Goal: Check status: Check status

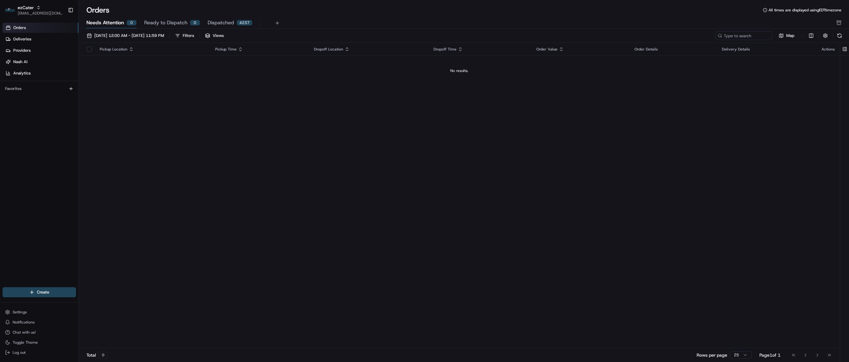
click at [167, 21] on span "Ready to Dispatch" at bounding box center [165, 23] width 43 height 8
click at [108, 21] on span "Needs Attention" at bounding box center [105, 23] width 38 height 8
click at [111, 35] on span "[DATE] 12:00 AM - [DATE] 11:59 PM" at bounding box center [129, 36] width 70 height 6
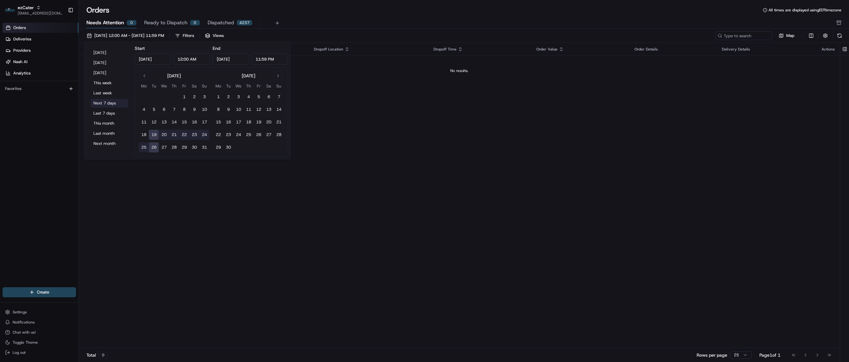
click at [106, 103] on button "Next 7 days" at bounding box center [110, 103] width 38 height 9
click at [441, 139] on div "Pickup Location Pickup Time Dropoff Location Dropoff Time Order Value Order Det…" at bounding box center [459, 195] width 761 height 305
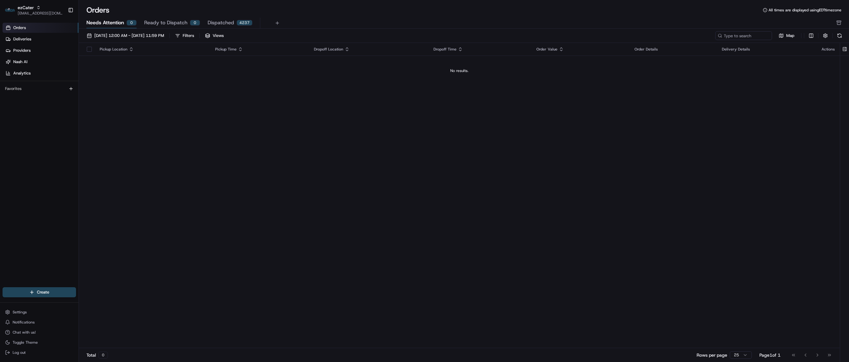
click at [589, 346] on div "Pickup Location Pickup Time Dropoff Location Dropoff Time Order Value Order Det…" at bounding box center [459, 195] width 761 height 305
